Goal: Task Accomplishment & Management: Use online tool/utility

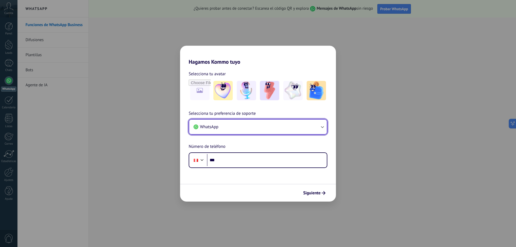
click at [226, 130] on button "WhatsApp" at bounding box center [258, 127] width 138 height 15
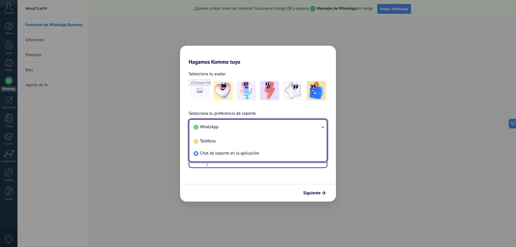
click at [214, 128] on span "WhatsApp" at bounding box center [209, 126] width 19 height 5
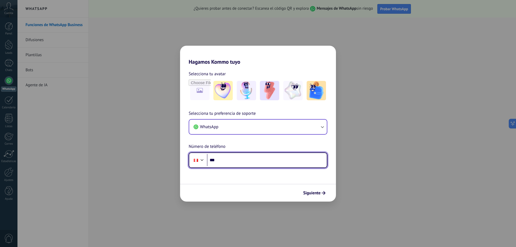
click at [221, 160] on input "***" at bounding box center [267, 160] width 120 height 12
type input "**********"
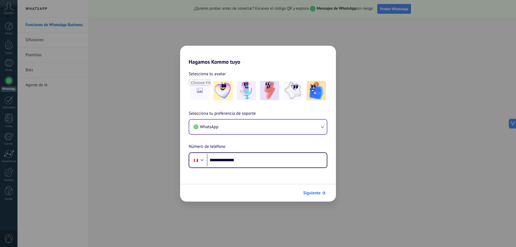
click at [313, 194] on span "Siguiente" at bounding box center [311, 193] width 17 height 4
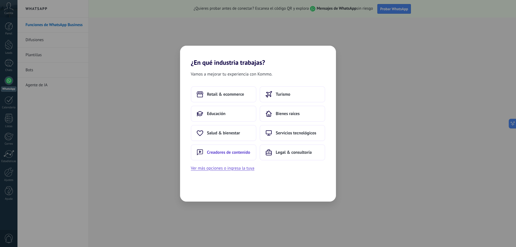
click at [234, 156] on button "Creadores de contenido" at bounding box center [224, 152] width 66 height 16
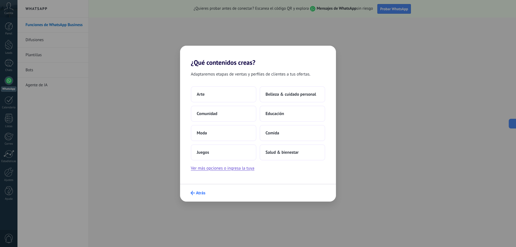
click at [190, 193] on button "Atrás" at bounding box center [198, 192] width 20 height 9
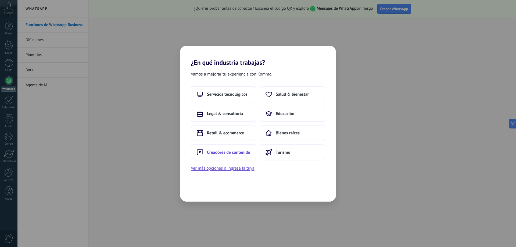
click at [228, 156] on button "Creadores de contenido" at bounding box center [224, 152] width 66 height 16
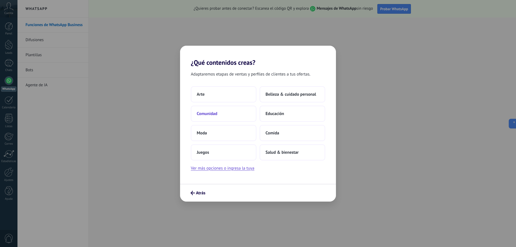
click at [226, 117] on button "Comunidad" at bounding box center [224, 114] width 66 height 16
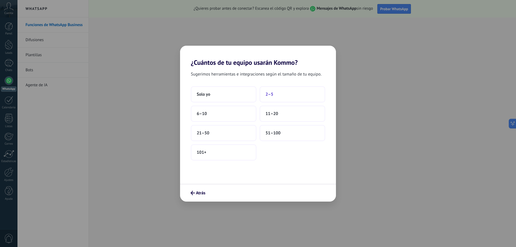
click at [273, 98] on button "2–5" at bounding box center [293, 94] width 66 height 16
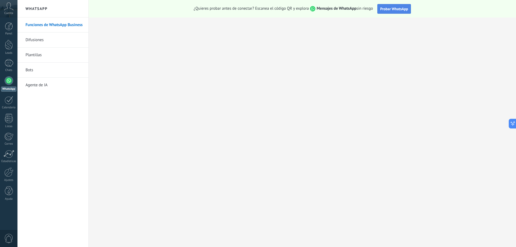
click at [401, 10] on span "Probar WhatsApp" at bounding box center [394, 8] width 28 height 5
click at [10, 239] on span "0" at bounding box center [8, 238] width 9 height 9
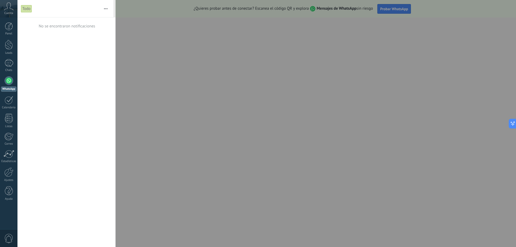
click at [10, 239] on span "0" at bounding box center [8, 238] width 9 height 9
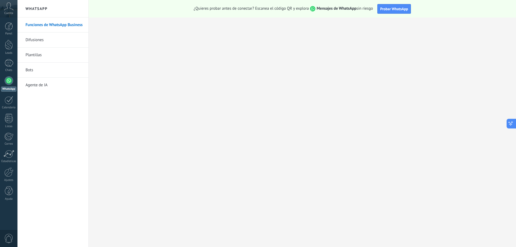
click at [511, 121] on icon at bounding box center [511, 124] width 6 height 6
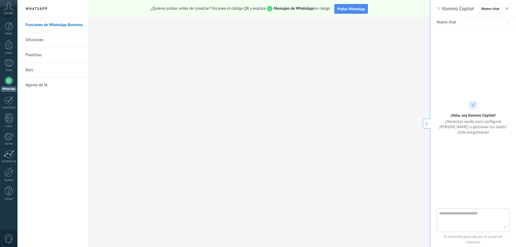
click at [463, 218] on textarea at bounding box center [469, 219] width 60 height 19
type textarea "****"
